Goal: Information Seeking & Learning: Learn about a topic

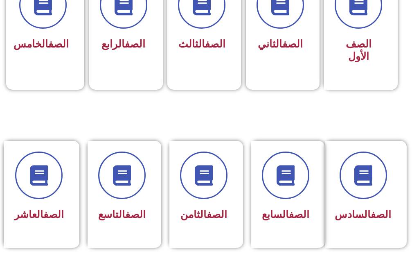
scroll to position [286, 0]
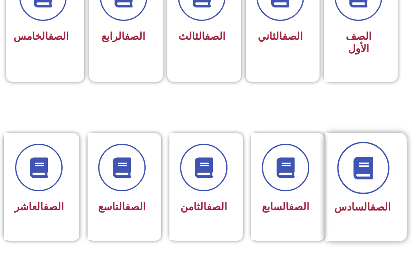
click at [366, 160] on icon at bounding box center [363, 167] width 22 height 22
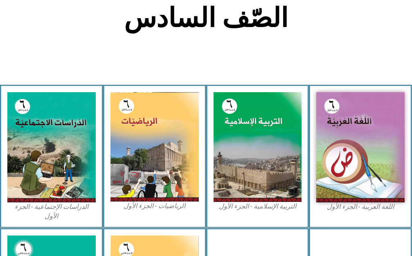
scroll to position [204, 0]
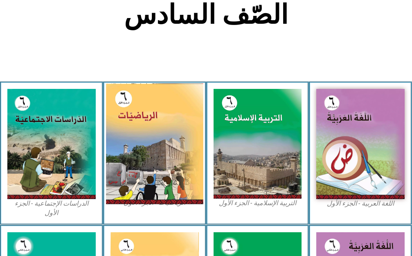
click at [153, 134] on img at bounding box center [154, 143] width 97 height 121
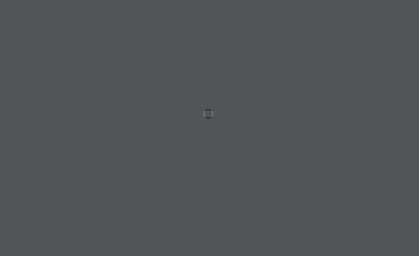
scroll to position [0, 25]
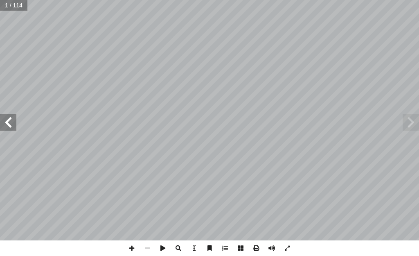
click at [11, 118] on span at bounding box center [8, 122] width 16 height 16
drag, startPoint x: 9, startPoint y: 119, endPoint x: 5, endPoint y: 121, distance: 4.3
click at [5, 121] on span at bounding box center [8, 122] width 16 height 16
click at [4, 121] on span at bounding box center [8, 122] width 16 height 16
click at [4, 119] on span at bounding box center [8, 122] width 16 height 16
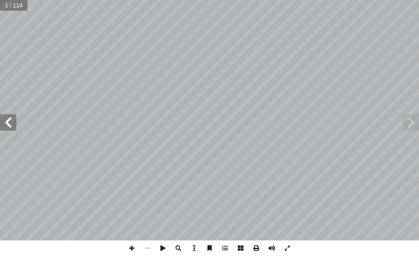
click at [3, 117] on span at bounding box center [8, 122] width 16 height 16
click at [2, 116] on span at bounding box center [8, 122] width 16 height 16
click at [0, 118] on span at bounding box center [8, 122] width 16 height 16
click at [0, 119] on span at bounding box center [8, 122] width 16 height 16
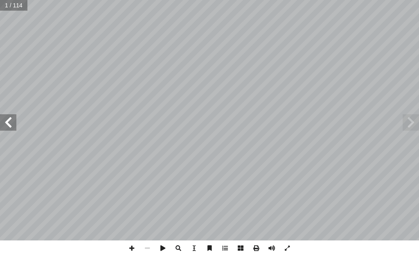
click at [0, 116] on span at bounding box center [8, 122] width 16 height 16
click at [11, 119] on span at bounding box center [8, 122] width 16 height 16
click at [11, 121] on span at bounding box center [8, 122] width 16 height 16
click at [6, 119] on span at bounding box center [8, 122] width 16 height 16
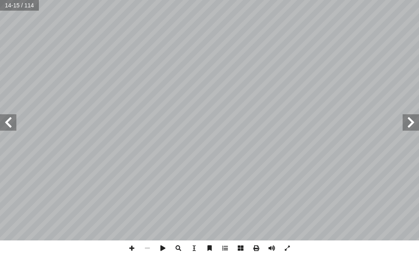
click at [7, 119] on span at bounding box center [8, 122] width 16 height 16
click at [9, 122] on span at bounding box center [8, 122] width 16 height 16
click at [11, 126] on span at bounding box center [8, 122] width 16 height 16
click at [404, 117] on span at bounding box center [410, 122] width 16 height 16
click at [412, 116] on span at bounding box center [410, 122] width 16 height 16
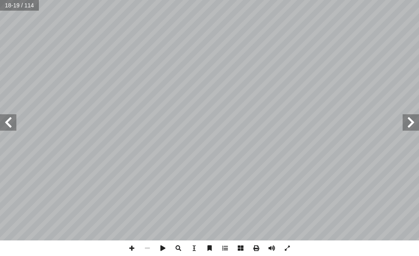
click at [13, 119] on span at bounding box center [8, 122] width 16 height 16
click at [128, 245] on span at bounding box center [132, 248] width 16 height 16
click at [410, 124] on span at bounding box center [410, 122] width 16 height 16
click at [130, 250] on span at bounding box center [132, 248] width 16 height 16
click at [153, 249] on span at bounding box center [147, 248] width 16 height 16
